Goal: Task Accomplishment & Management: Use online tool/utility

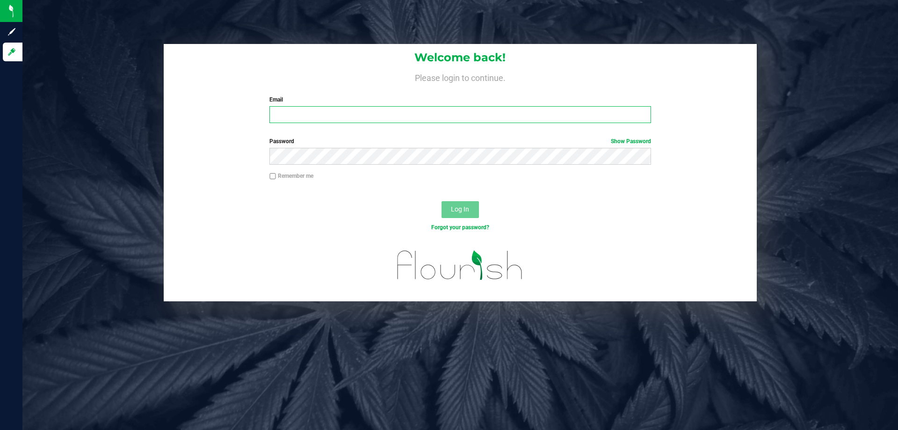
click at [466, 121] on input "Email" at bounding box center [459, 114] width 381 height 17
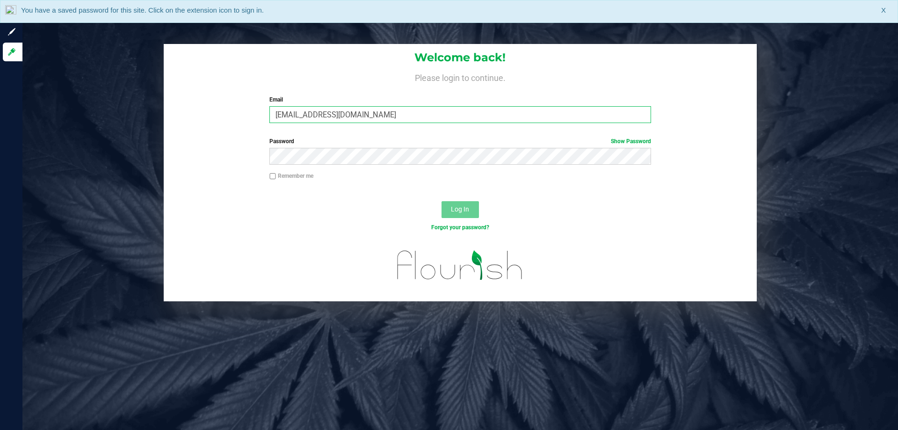
type input "[EMAIL_ADDRESS][DOMAIN_NAME]"
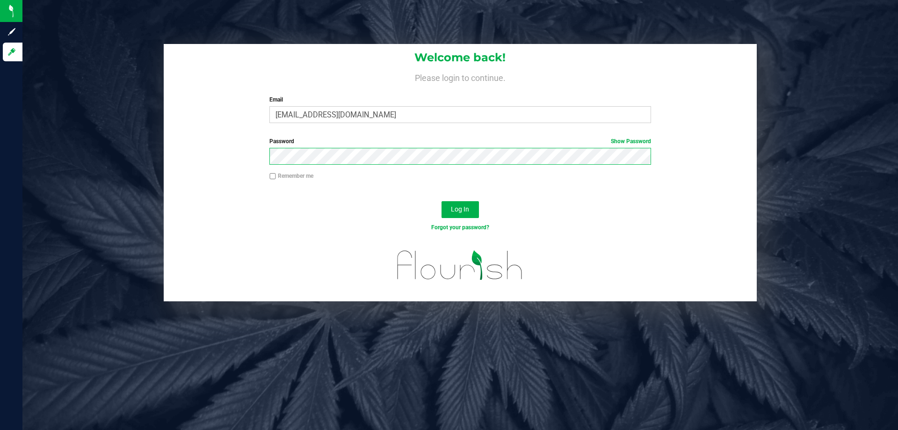
click at [442, 201] on button "Log In" at bounding box center [460, 209] width 37 height 17
